Goal: Task Accomplishment & Management: Complete application form

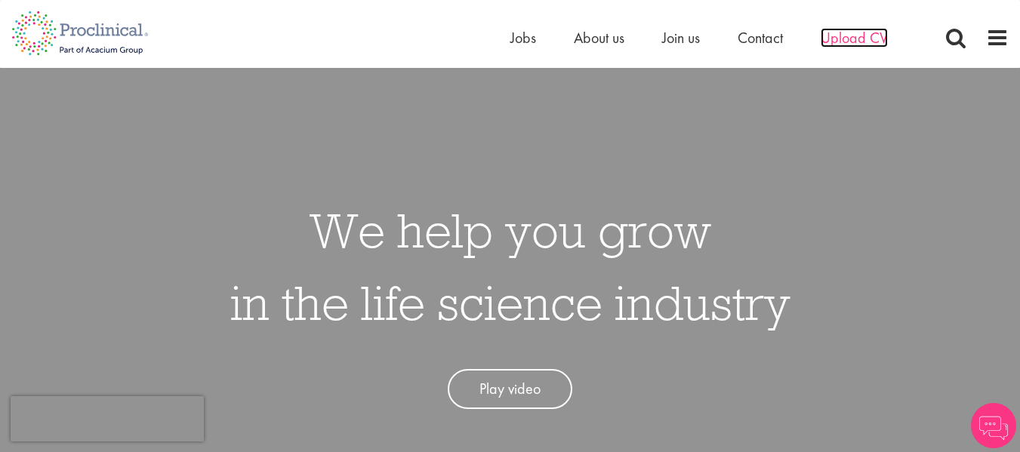
click at [857, 30] on span "Upload CV" at bounding box center [853, 38] width 67 height 20
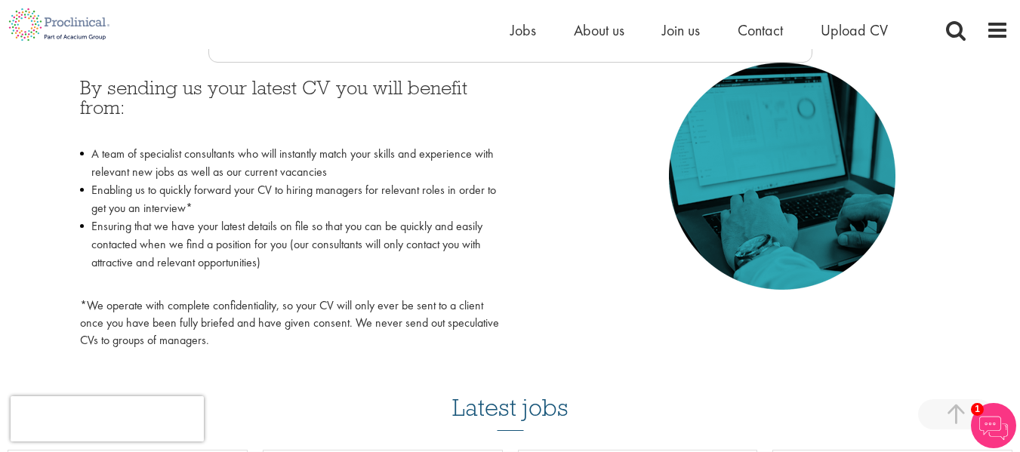
scroll to position [703, 0]
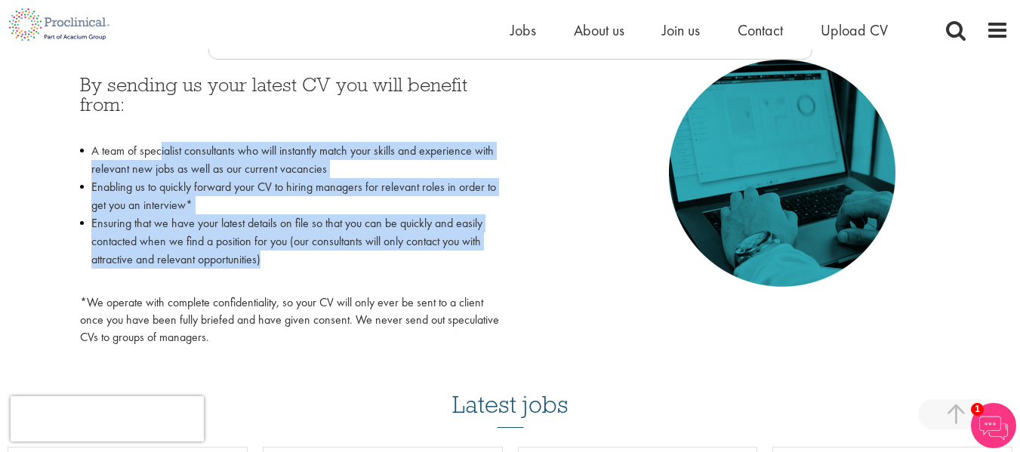
drag, startPoint x: 161, startPoint y: 151, endPoint x: 273, endPoint y: 261, distance: 157.4
click at [273, 261] on ul "A team of specialist consultants who will instantly match your skills and exper…" at bounding box center [289, 214] width 419 height 145
click at [273, 261] on li "Ensuring that we have your latest details on file so that you can be quickly an…" at bounding box center [289, 250] width 419 height 72
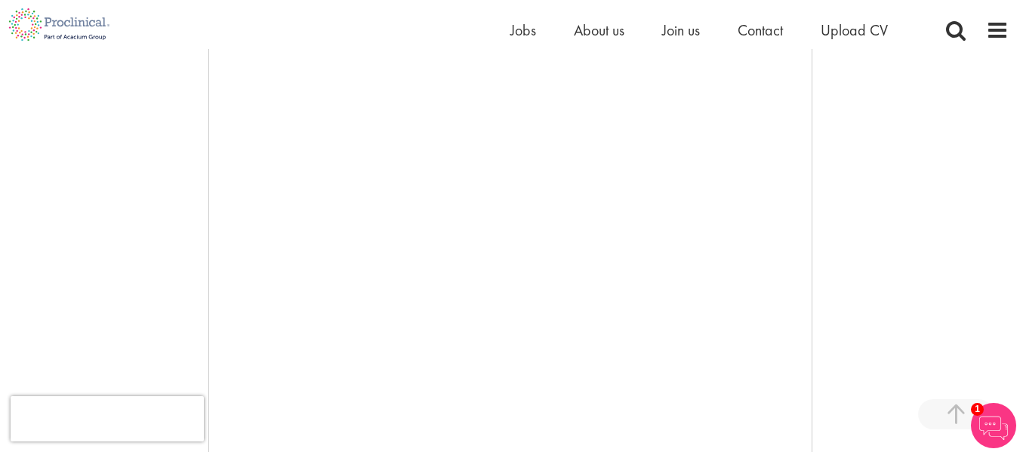
scroll to position [278, 0]
click at [0, 240] on div "You are here: Home > Upload CV Upload CV Start getting matched with new jobs as…" at bounding box center [510, 303] width 1020 height 951
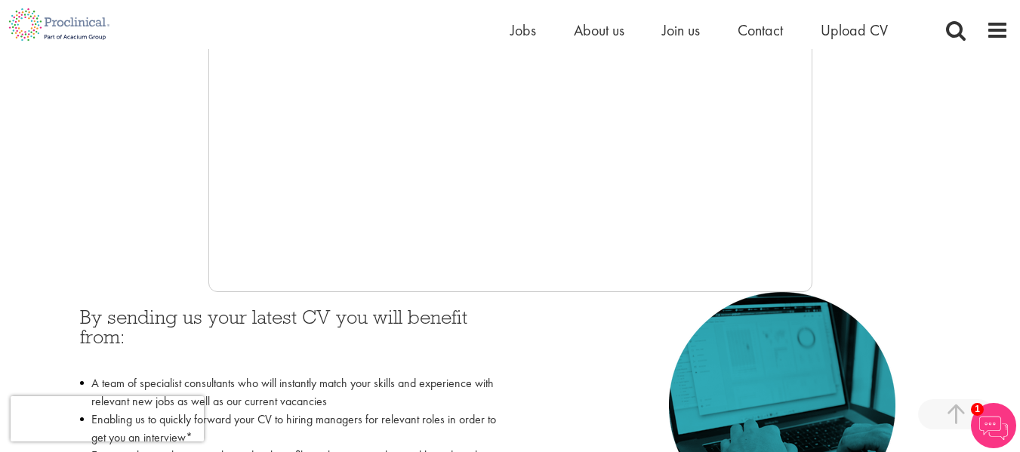
scroll to position [471, 0]
click at [1, 156] on div "You are here: Home > Upload CV Upload CV Start getting matched with new jobs as…" at bounding box center [510, 110] width 1020 height 951
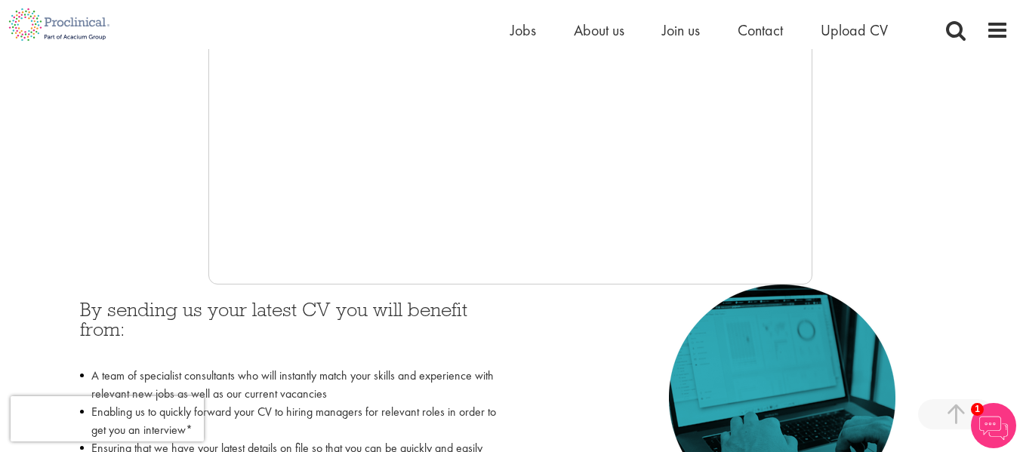
click at [976, 176] on div at bounding box center [509, 58] width 997 height 453
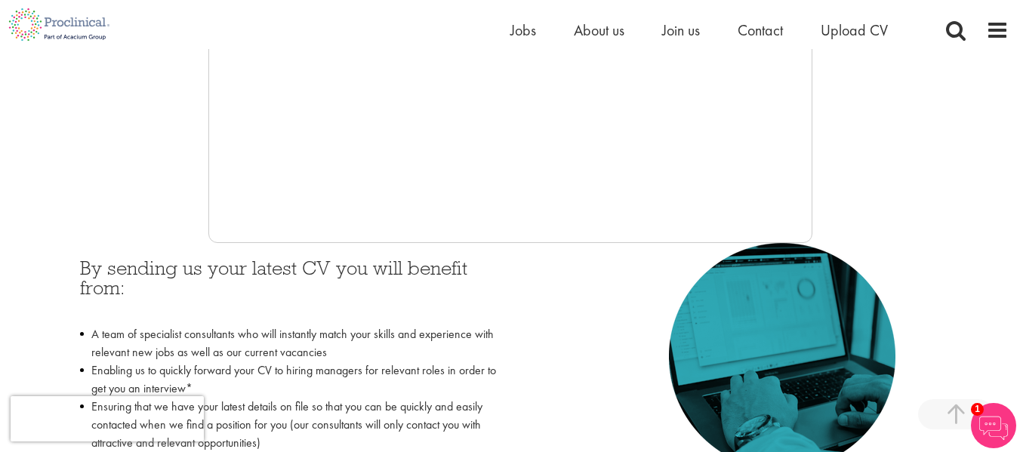
scroll to position [520, 0]
click at [21, 104] on div at bounding box center [509, 15] width 997 height 453
click at [36, 174] on div at bounding box center [509, 15] width 997 height 453
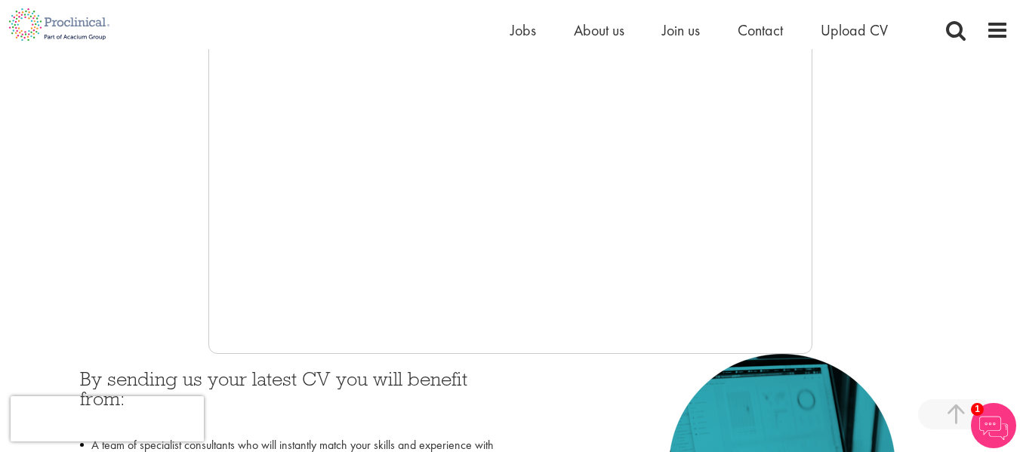
scroll to position [408, 0]
click at [35, 162] on div at bounding box center [509, 128] width 997 height 453
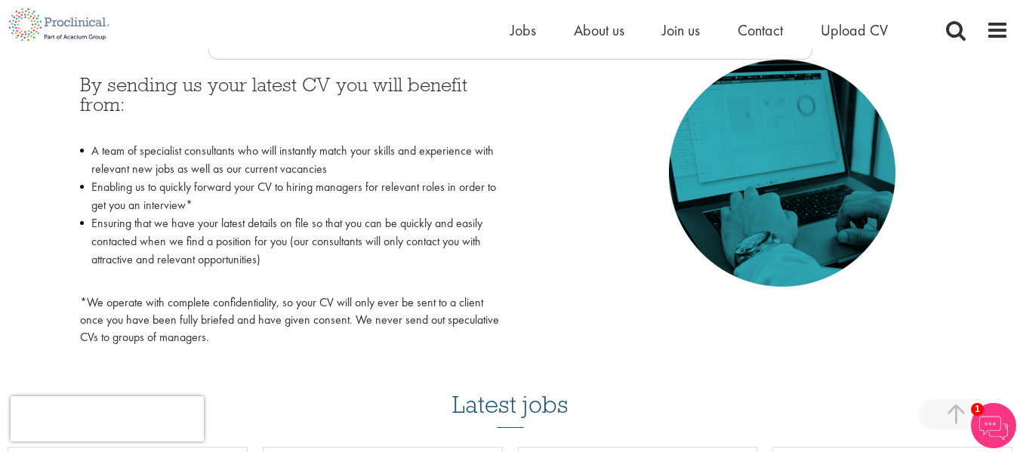
click at [767, 251] on img at bounding box center [782, 173] width 226 height 227
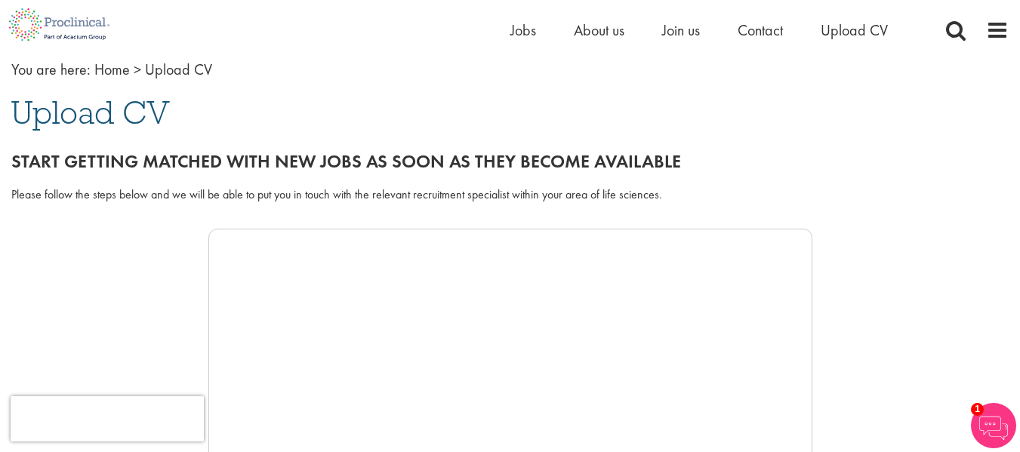
scroll to position [0, 0]
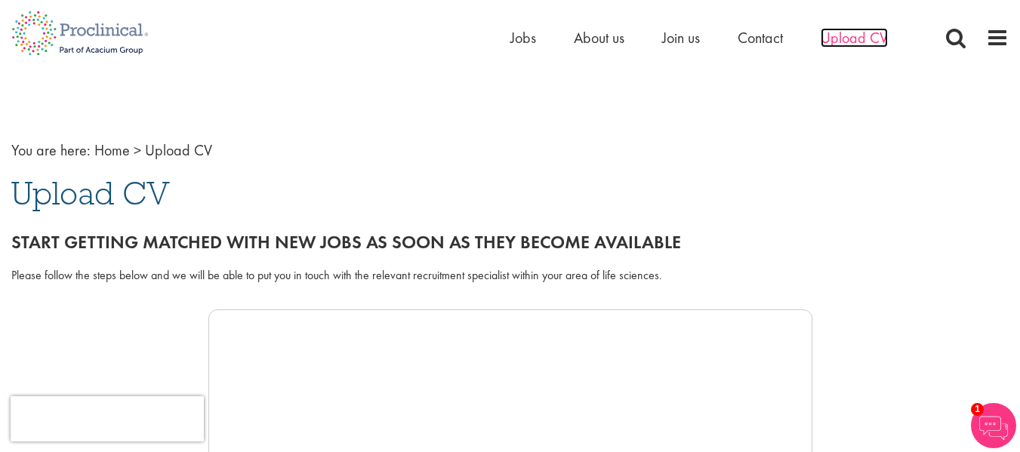
click at [844, 38] on span "Upload CV" at bounding box center [853, 38] width 67 height 20
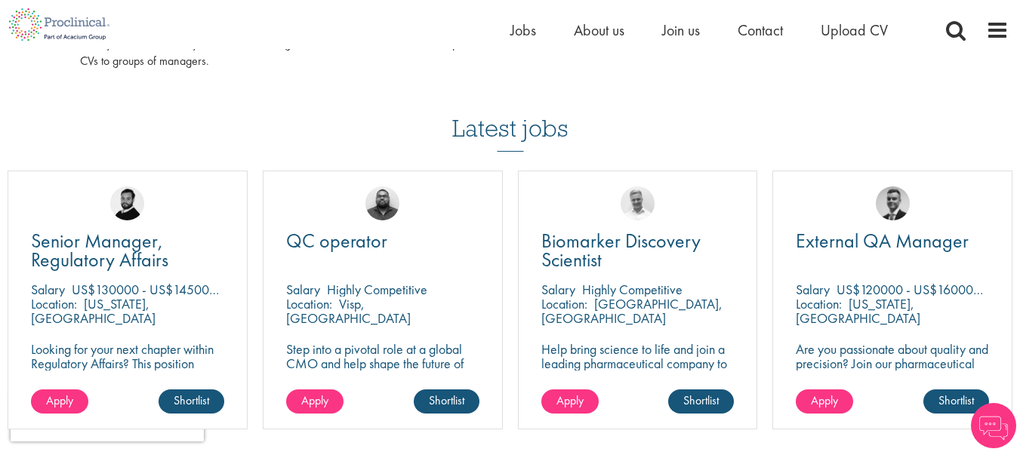
scroll to position [980, 0]
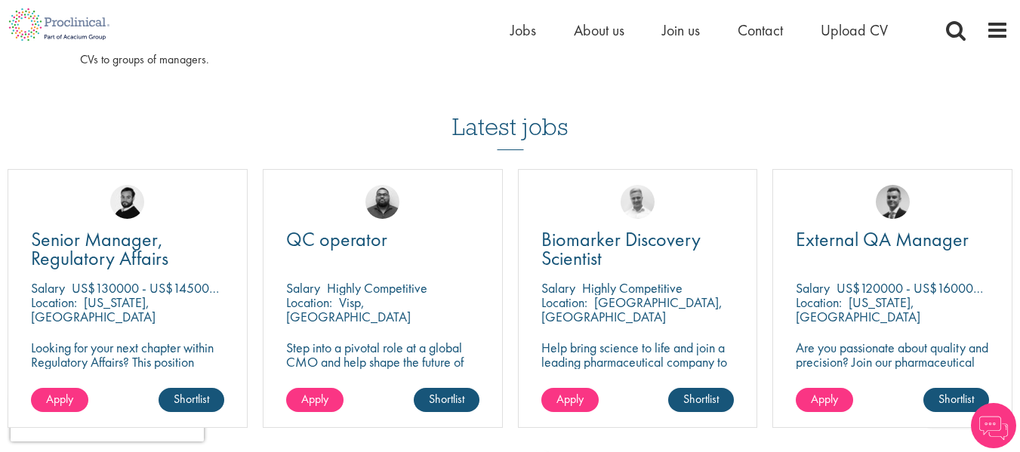
click at [1003, 429] on img at bounding box center [993, 425] width 45 height 45
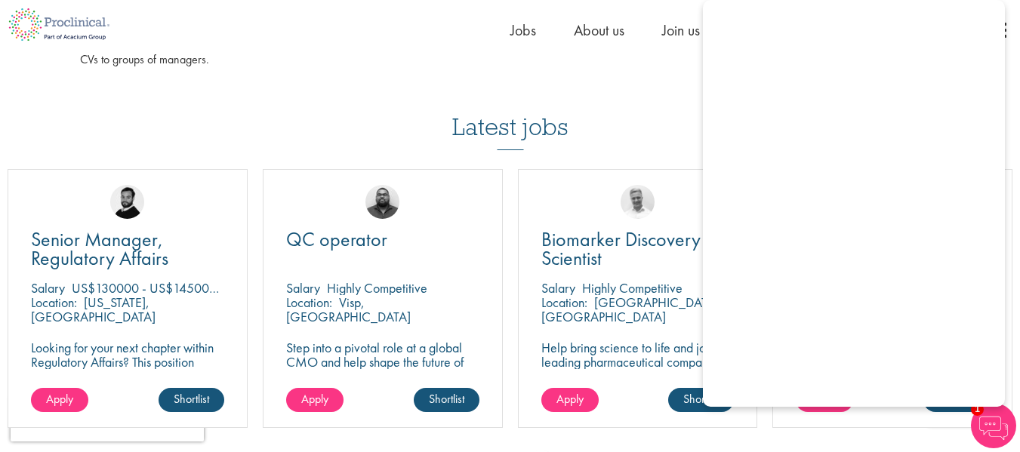
click at [1003, 429] on img at bounding box center [993, 425] width 45 height 45
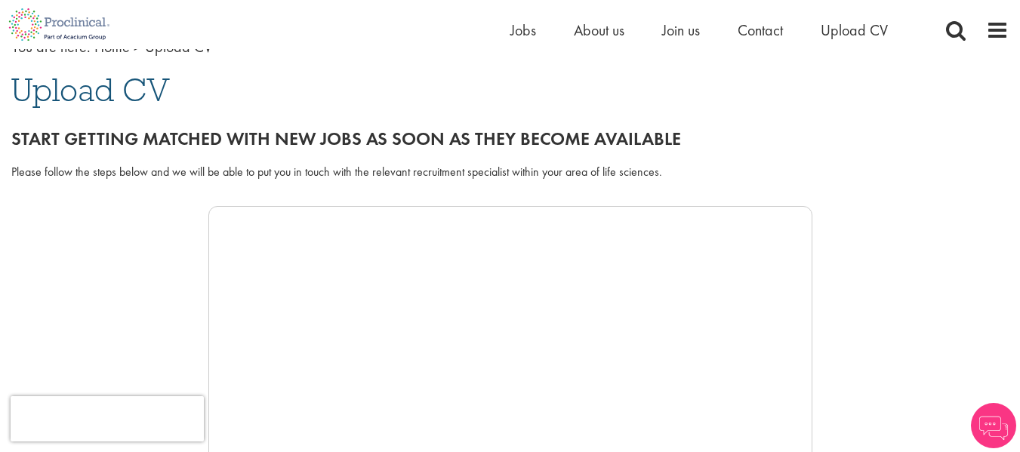
scroll to position [104, 0]
click at [18, 239] on div at bounding box center [509, 431] width 997 height 453
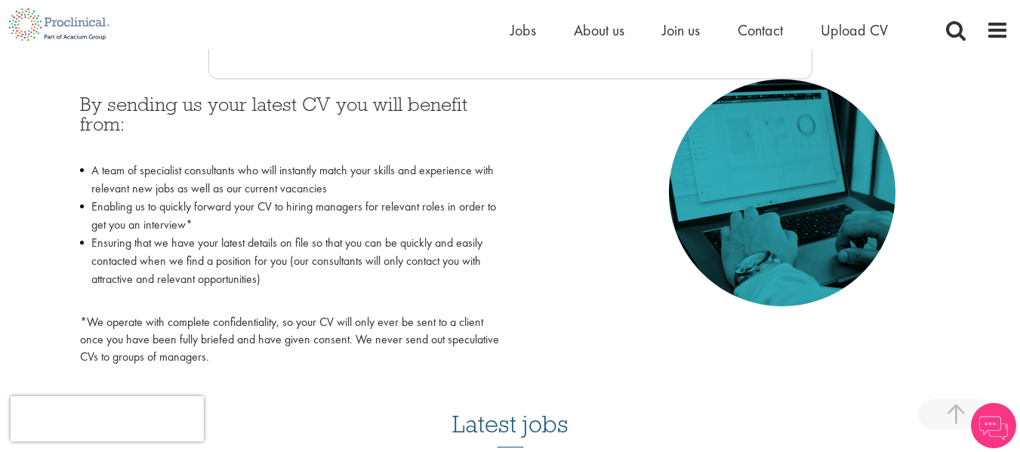
scroll to position [682, 0]
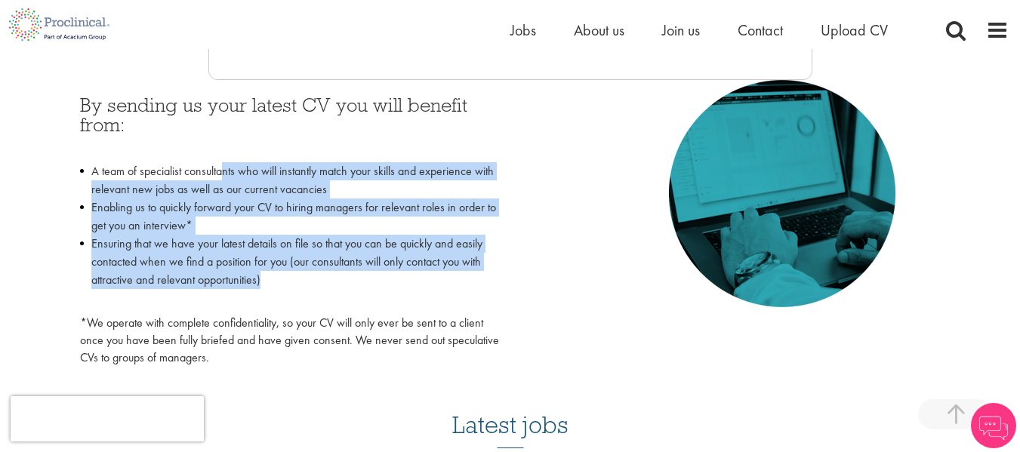
drag, startPoint x: 225, startPoint y: 162, endPoint x: 353, endPoint y: 279, distance: 173.1
click at [353, 279] on ul "A team of specialist consultants who will instantly match your skills and exper…" at bounding box center [289, 234] width 419 height 145
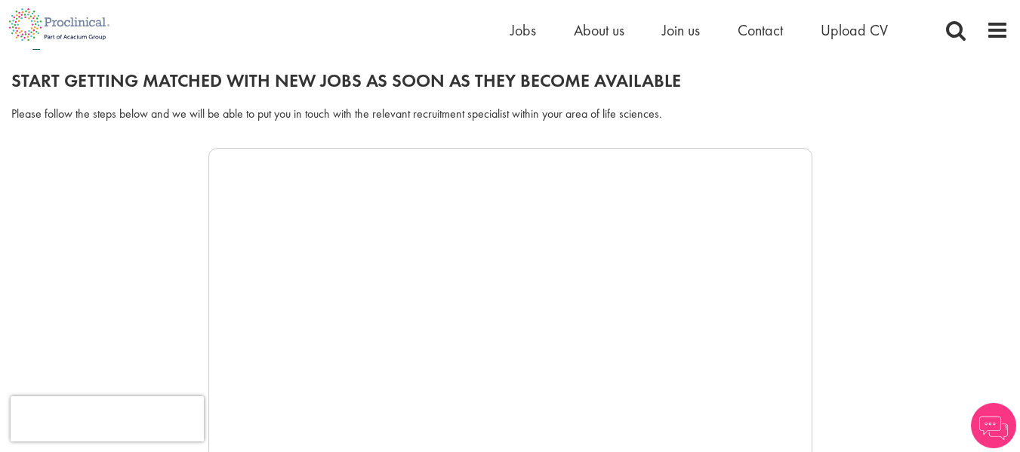
scroll to position [250, 0]
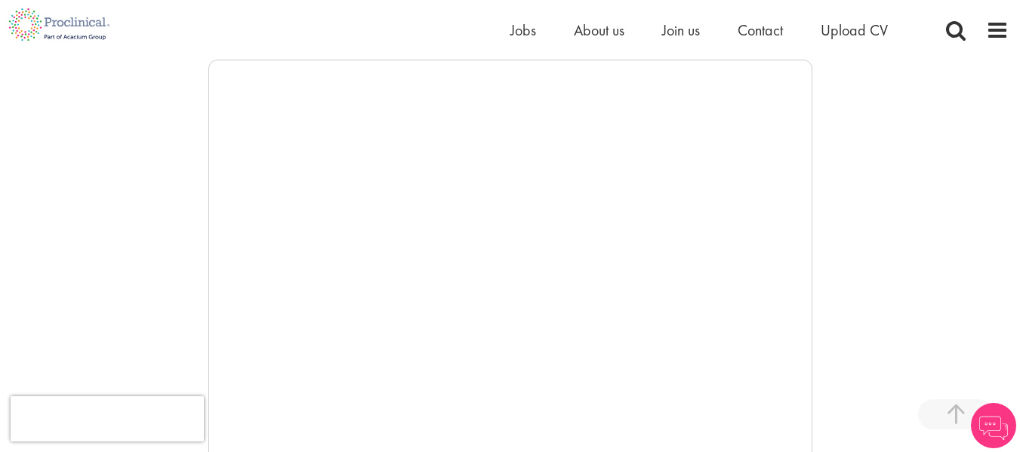
click at [989, 196] on div at bounding box center [509, 286] width 997 height 453
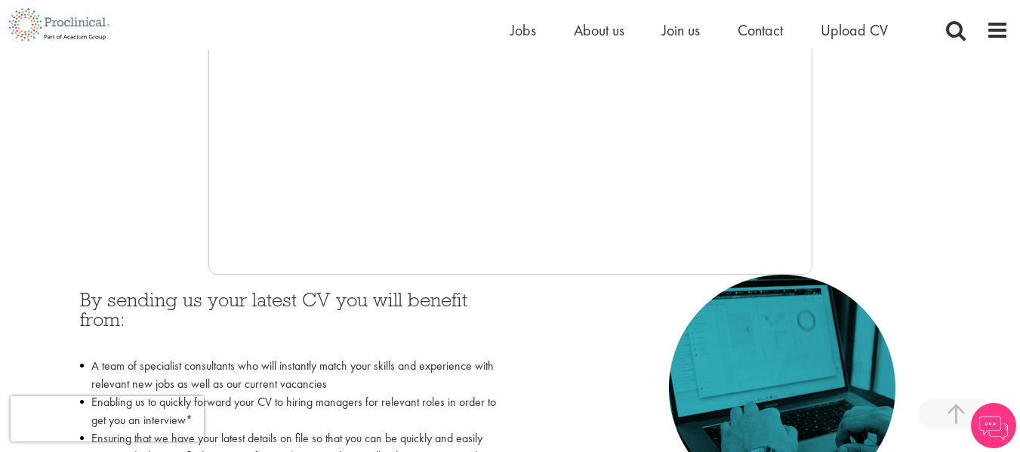
scroll to position [488, 0]
